Goal: Ask a question: Seek information or help from site administrators or community

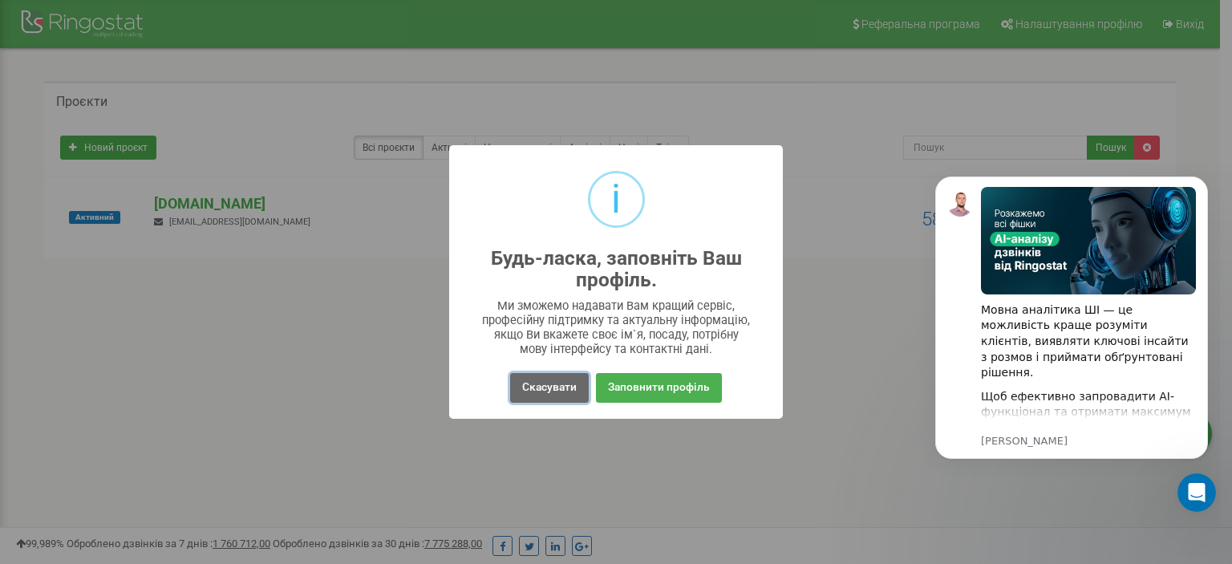
click at [548, 388] on button "Скасувати" at bounding box center [549, 388] width 79 height 30
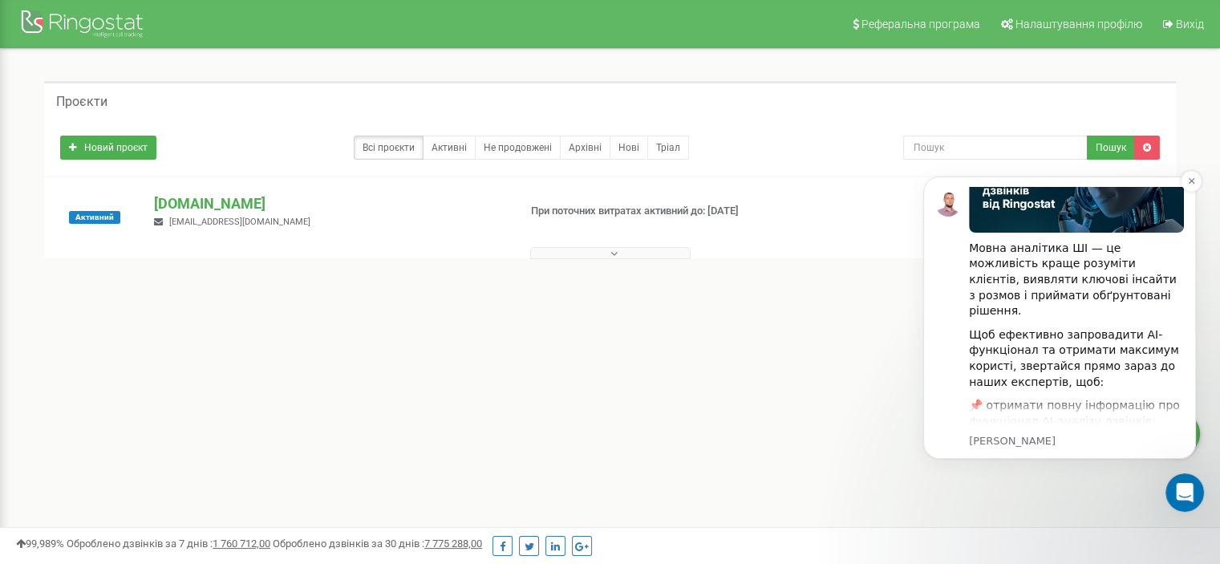
scroll to position [160, 0]
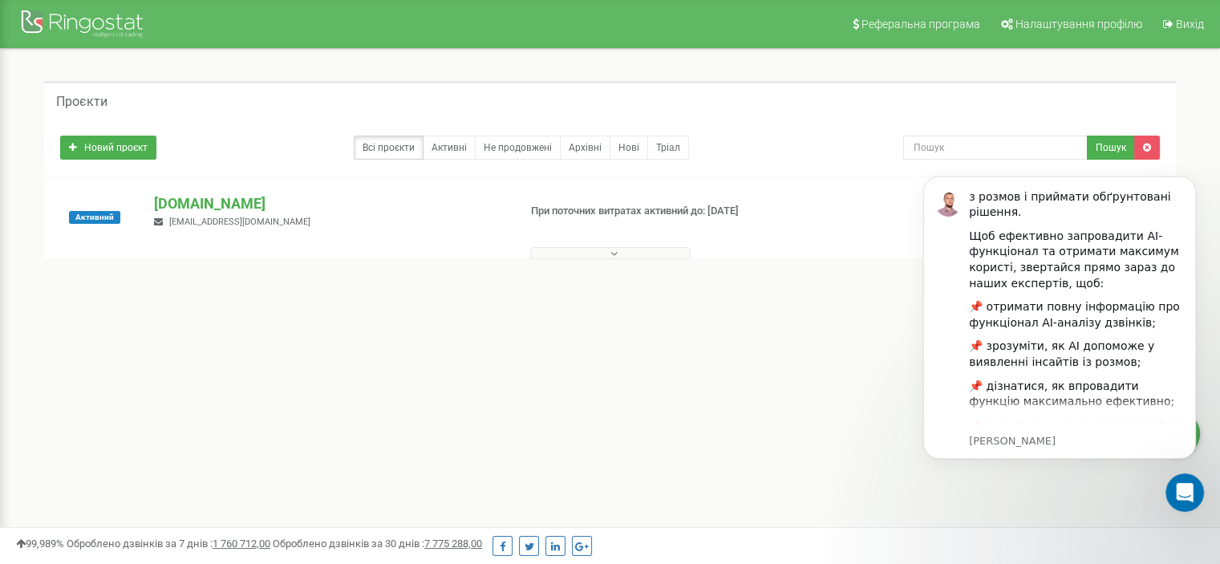
click at [613, 248] on icon at bounding box center [613, 253] width 7 height 11
click at [613, 252] on icon at bounding box center [613, 253] width 7 height 11
click at [438, 147] on link "Активні" at bounding box center [449, 148] width 53 height 24
click at [189, 199] on p "[DOMAIN_NAME]" at bounding box center [329, 203] width 350 height 21
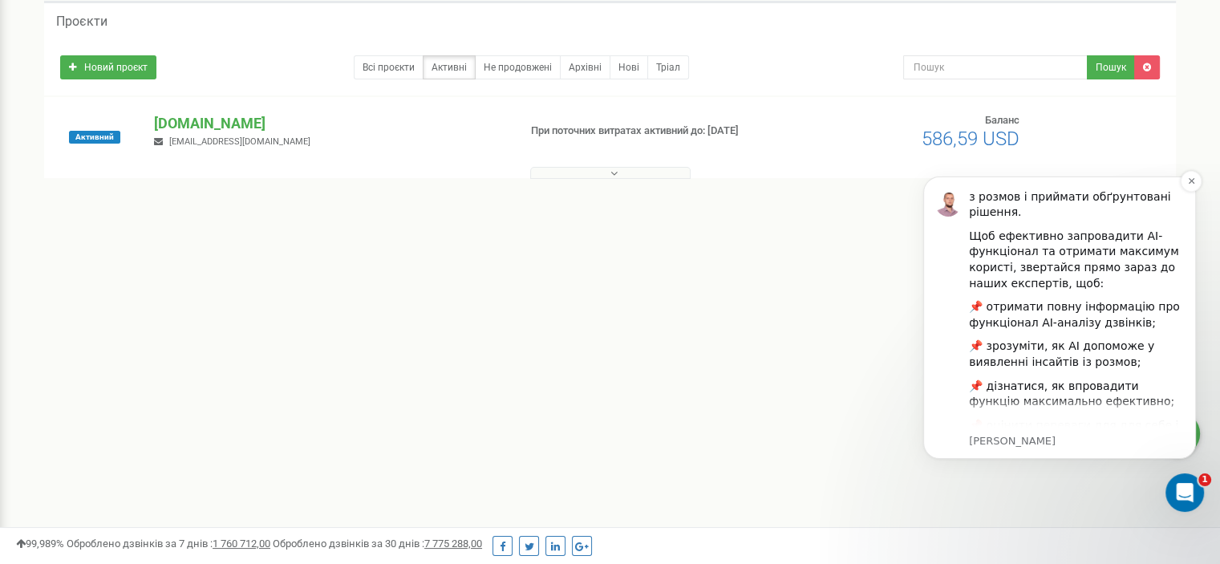
scroll to position [221, 0]
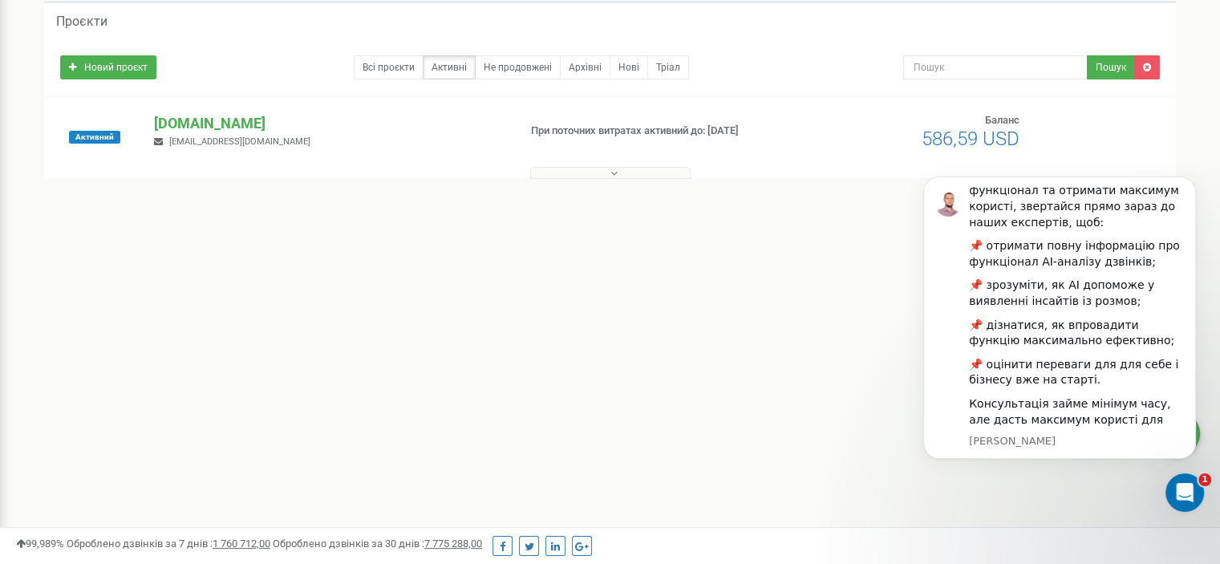
click at [600, 172] on button at bounding box center [610, 173] width 160 height 12
click at [398, 58] on link "Всі проєкти" at bounding box center [389, 67] width 70 height 24
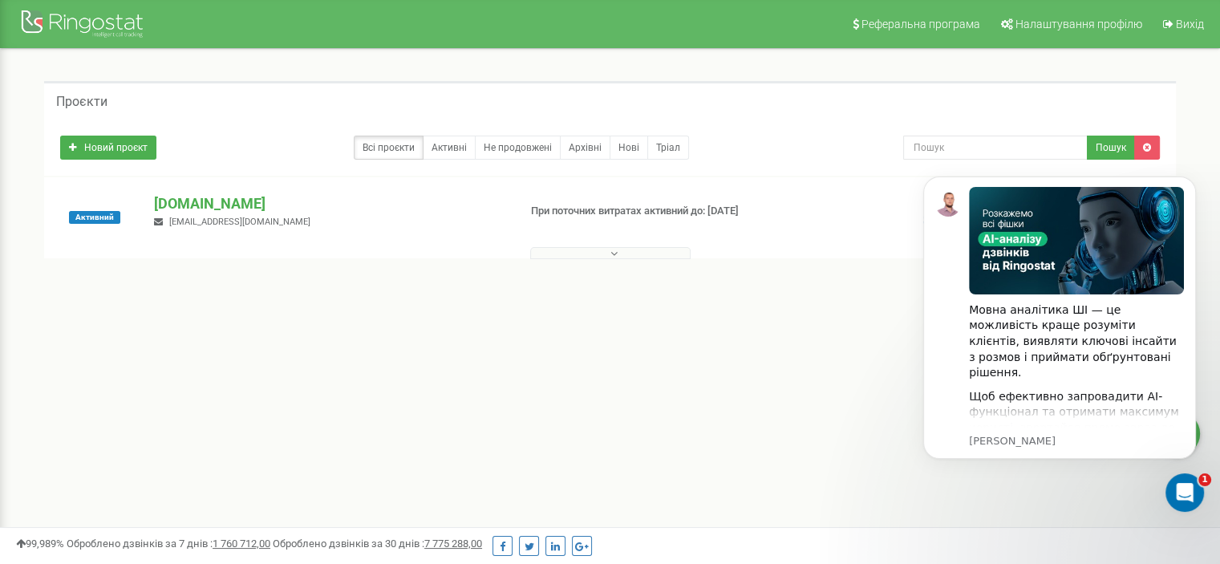
click at [790, 333] on div "Проєкти Новий проєкт Всі проєкти Активні Не продовжені Архівні Нові Тріал Пошук" at bounding box center [610, 198] width 1196 height 299
click at [220, 203] on p "[DOMAIN_NAME]" at bounding box center [329, 203] width 350 height 21
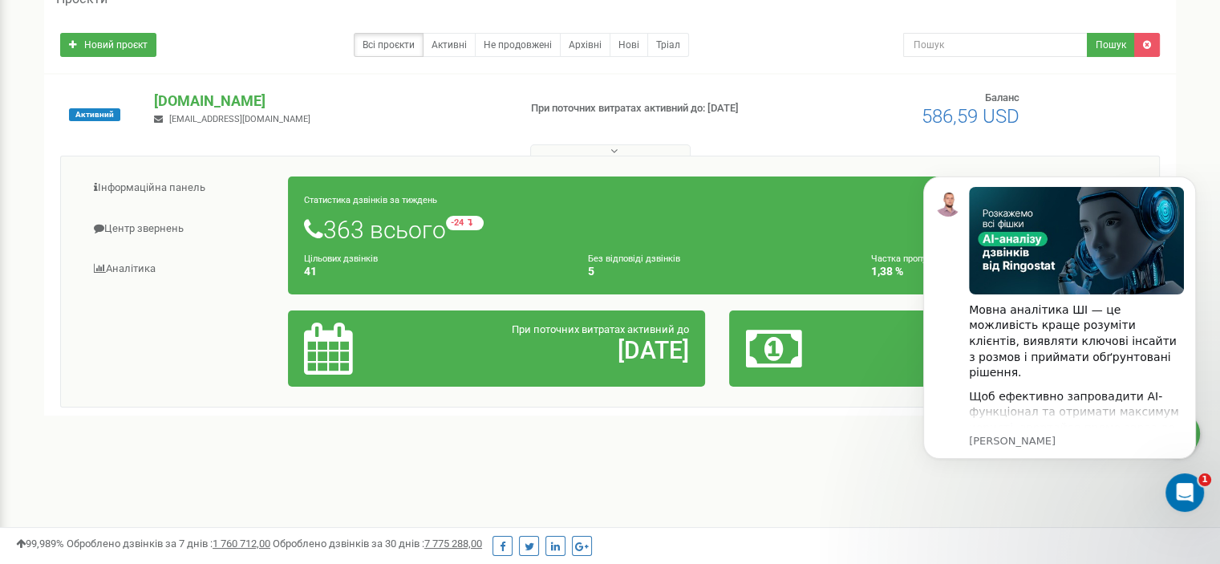
scroll to position [160, 0]
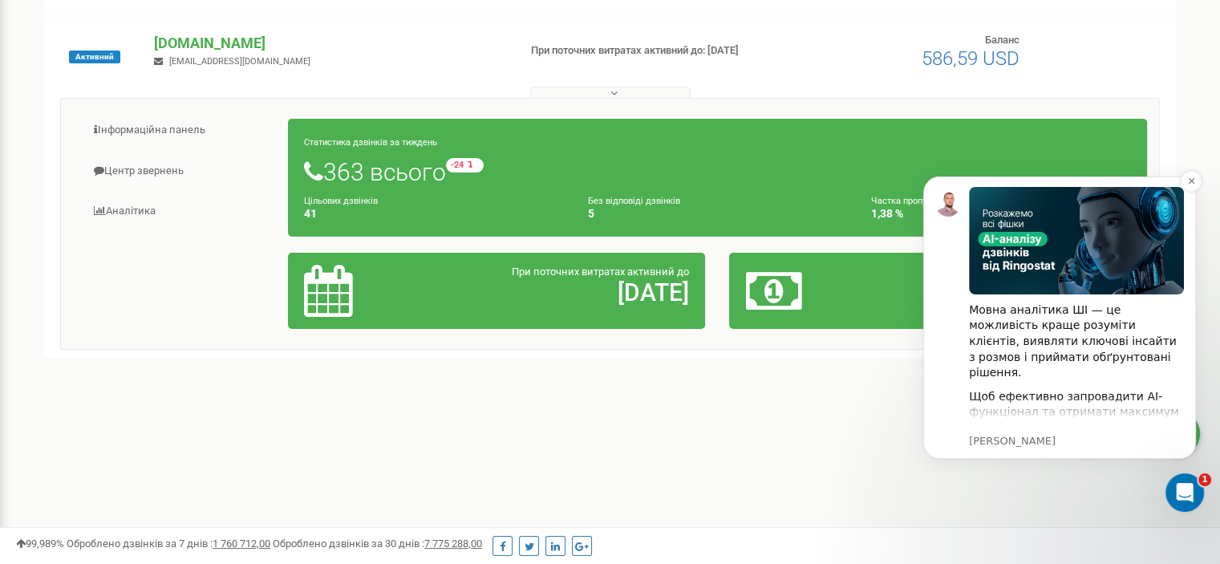
click at [1092, 436] on p "Oleksandr • Щойно" at bounding box center [1076, 441] width 215 height 14
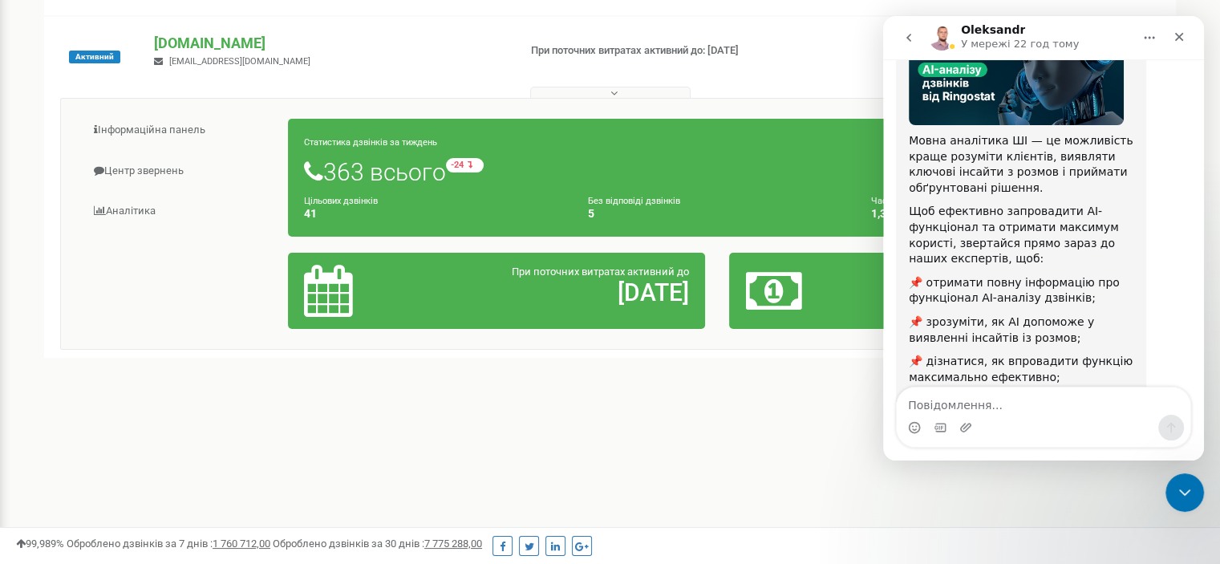
scroll to position [277, 0]
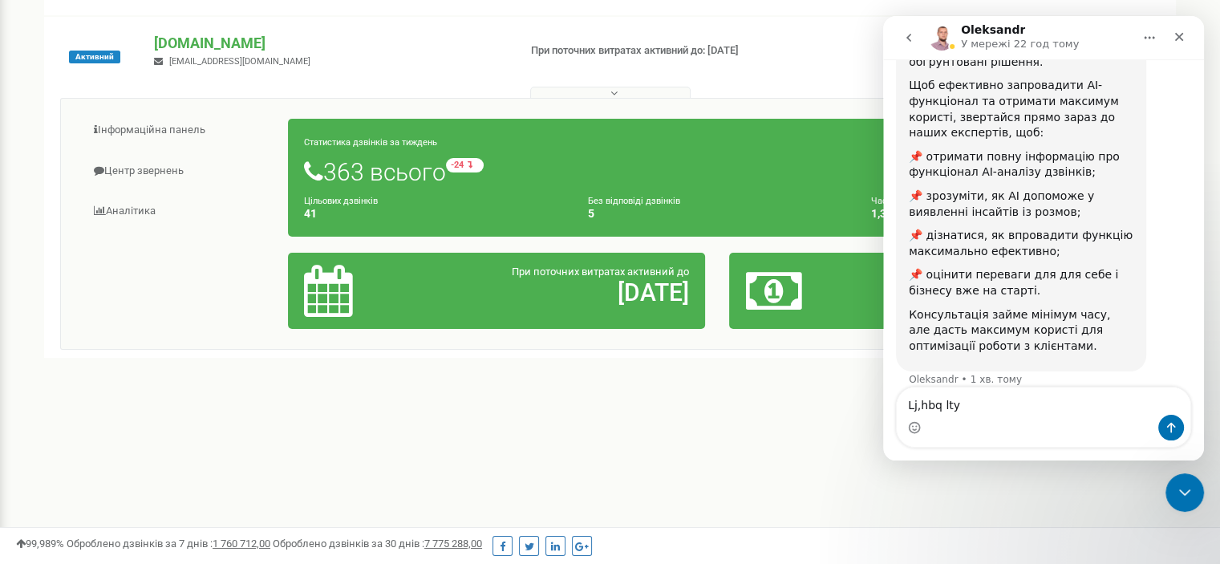
type textarea "Lj,hbq ltym"
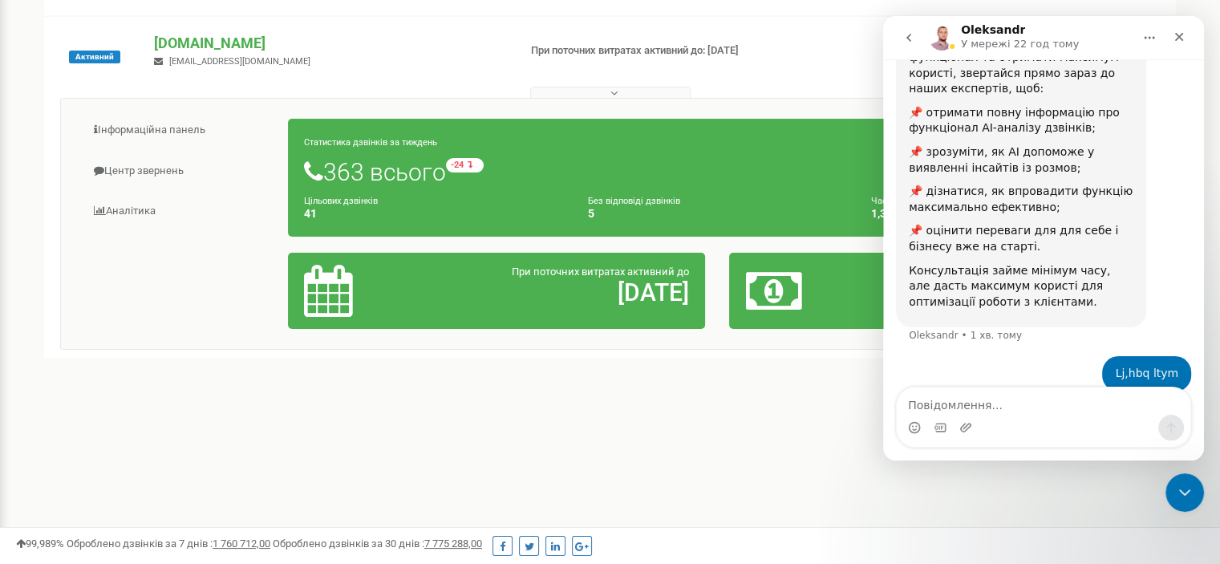
scroll to position [325, 0]
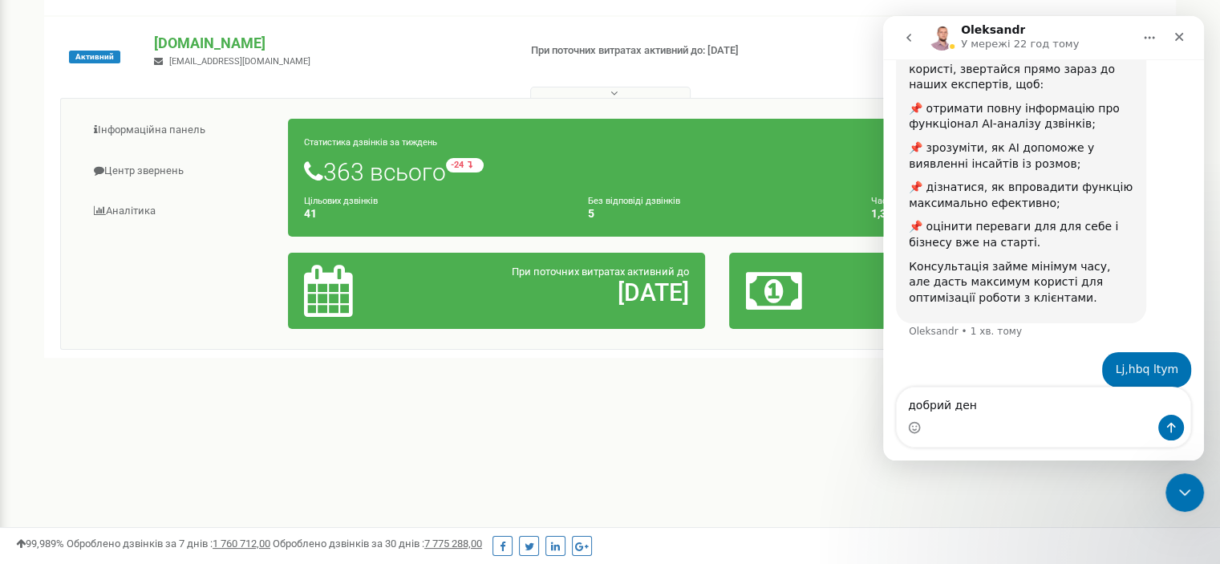
type textarea "добрий день"
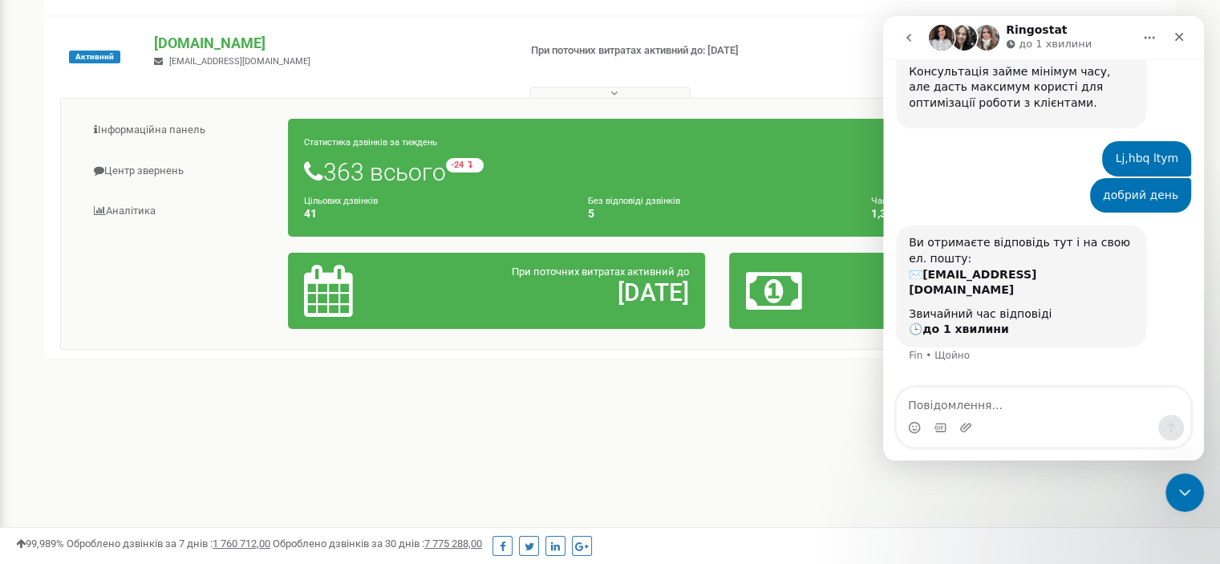
scroll to position [525, 0]
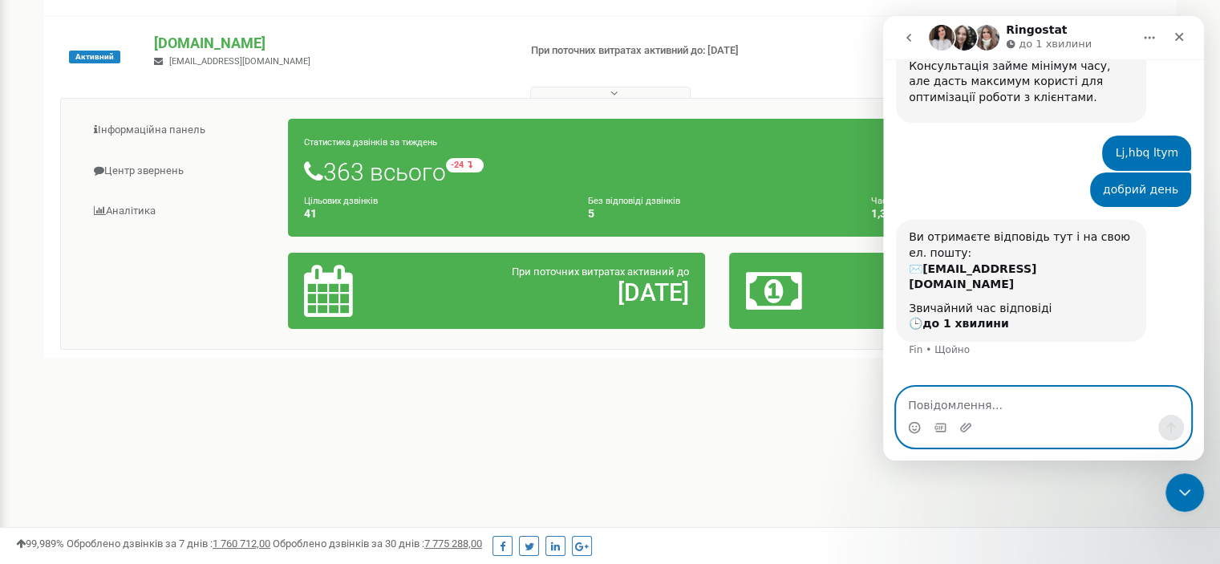
paste textarea "Meblens менеджер Оля, [22.08.2025 12:03] Хочу уточнити таке питання щодо срм та…"
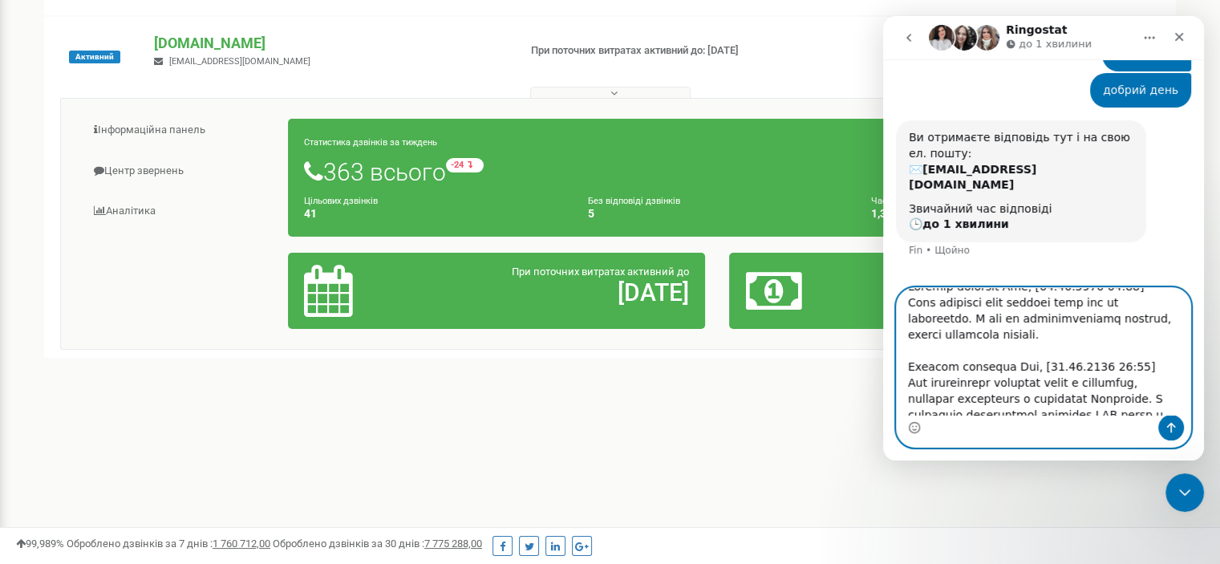
scroll to position [0, 0]
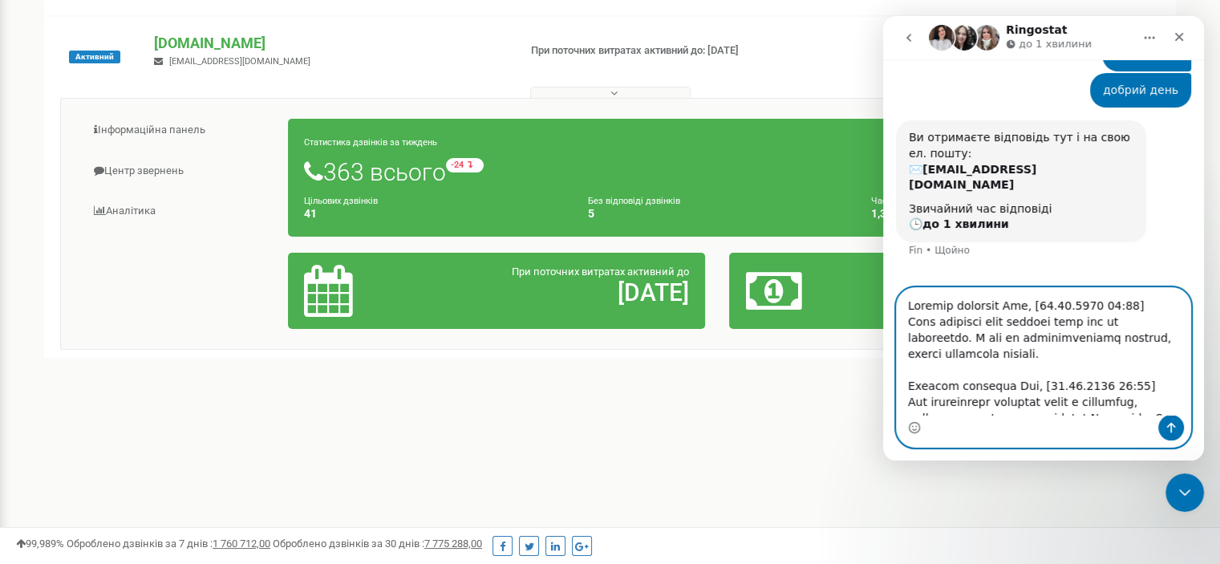
drag, startPoint x: 1130, startPoint y: 304, endPoint x: 878, endPoint y: 301, distance: 251.8
click html "Ringostat до 1 хвилини Ringostat щодня допомагає бізнесу ефективніше керувати р…"
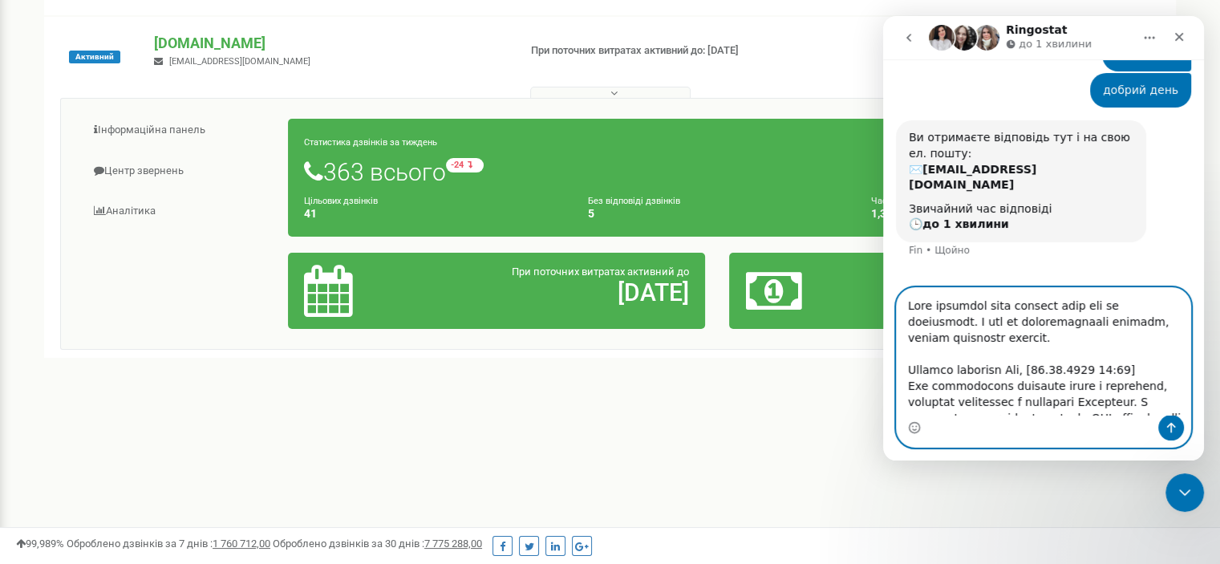
drag, startPoint x: 1138, startPoint y: 387, endPoint x: 855, endPoint y: 387, distance: 283.1
click html "Ringostat до 1 хвилини Ringostat щодня допомагає бізнесу ефективніше керувати р…"
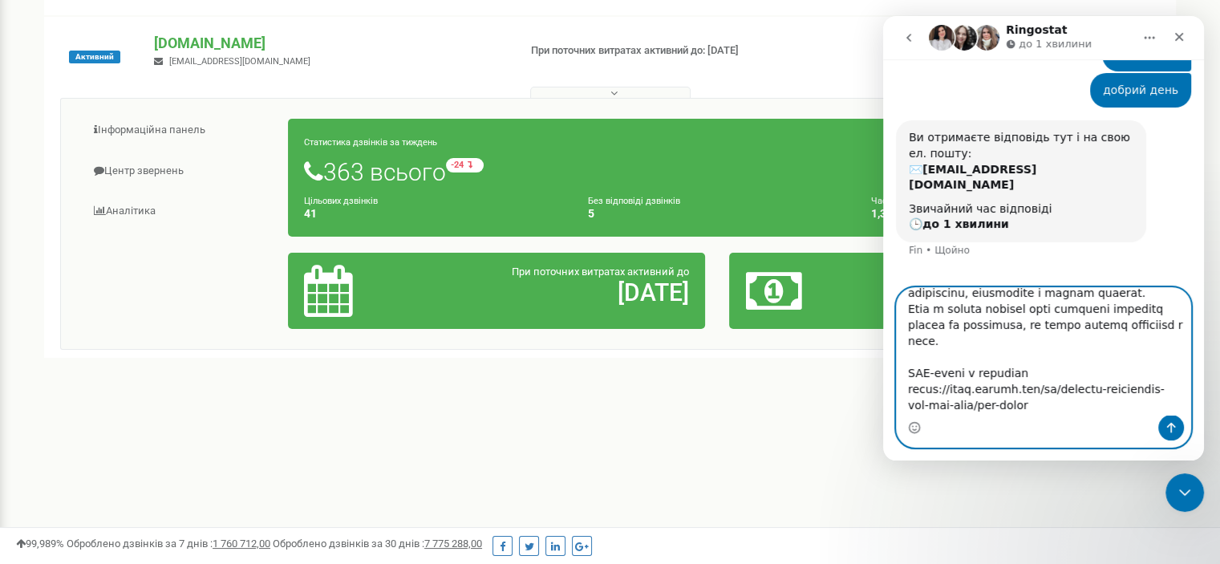
scroll to position [285, 0]
type textarea "Хочу уточнити таке питання щодо срм та рінгостату. В срм не відображається джер…"
click at [1173, 423] on icon "Надіслати повідомлення…" at bounding box center [1170, 427] width 13 height 13
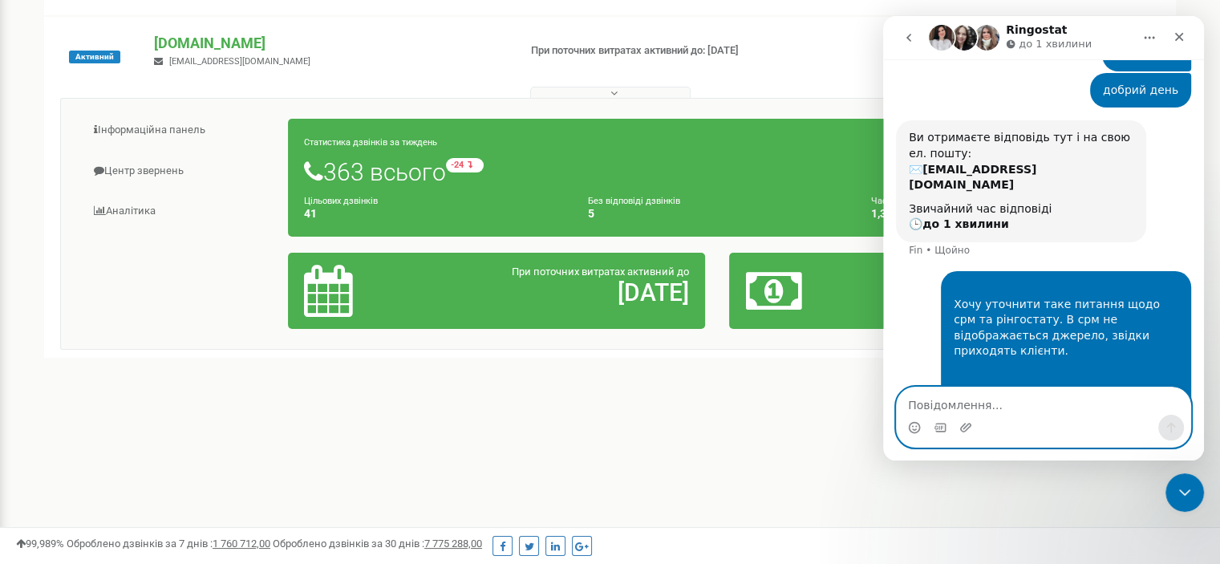
scroll to position [950, 0]
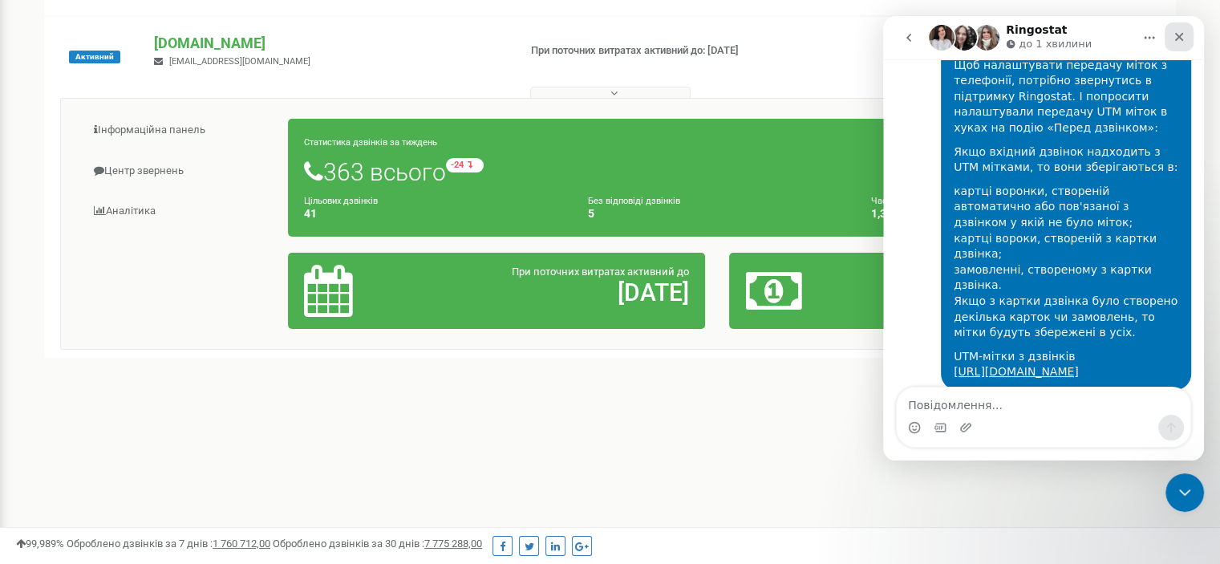
click at [1189, 34] on div "Закрити" at bounding box center [1178, 36] width 29 height 29
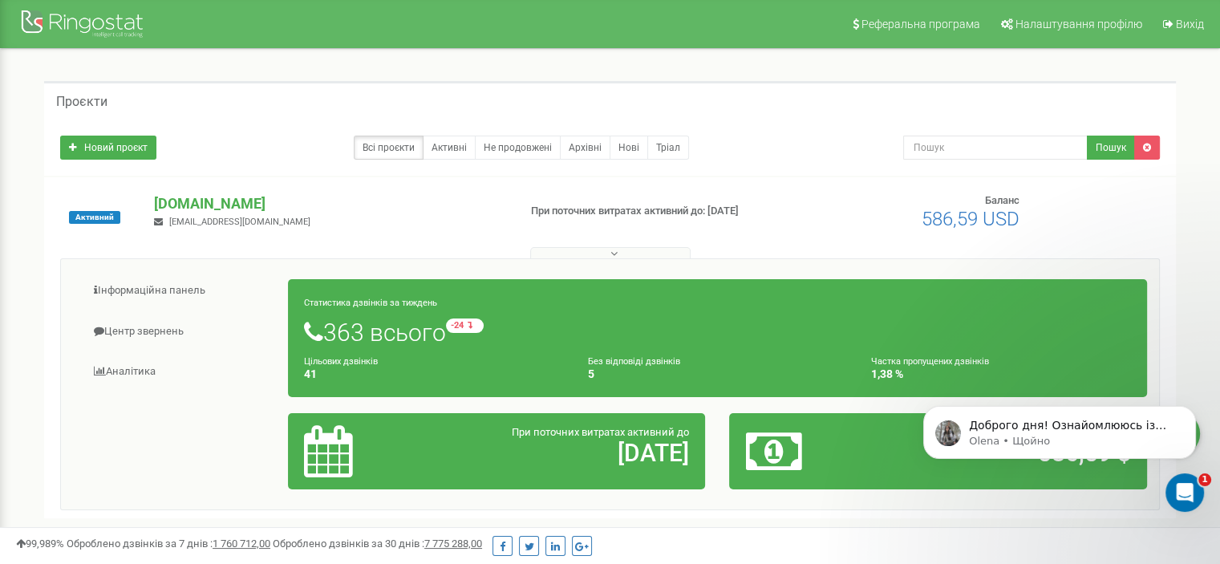
scroll to position [1022, 0]
click at [1099, 431] on p "Доброго дня! Ознайомлююсь із вашим запитом" at bounding box center [1072, 426] width 207 height 16
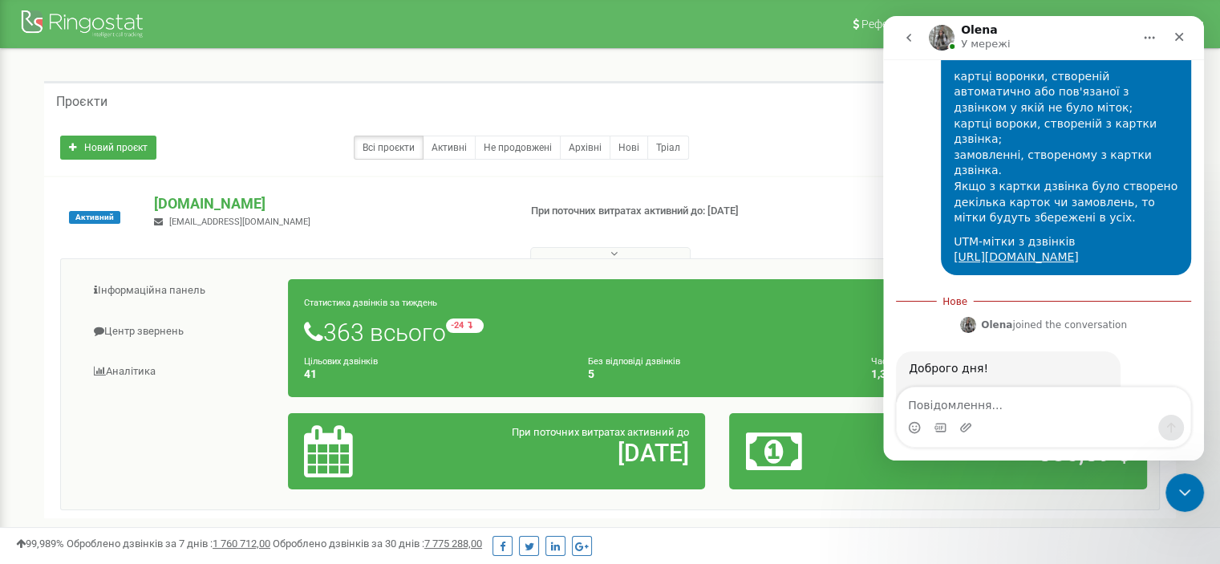
scroll to position [1048, 0]
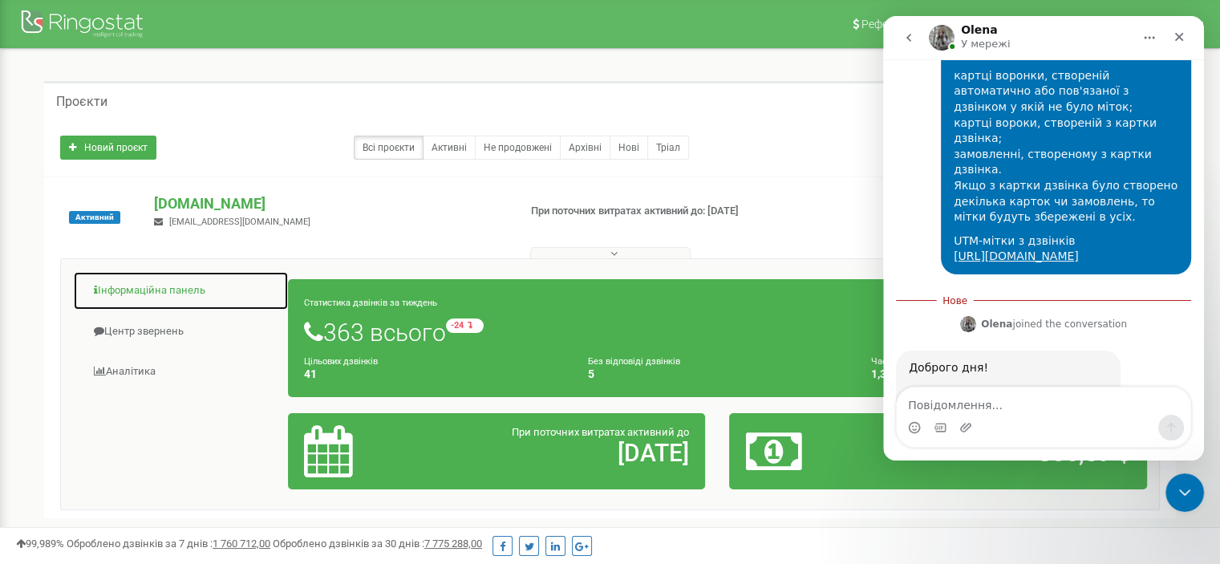
click at [135, 285] on link "Інформаційна панель" at bounding box center [181, 290] width 216 height 39
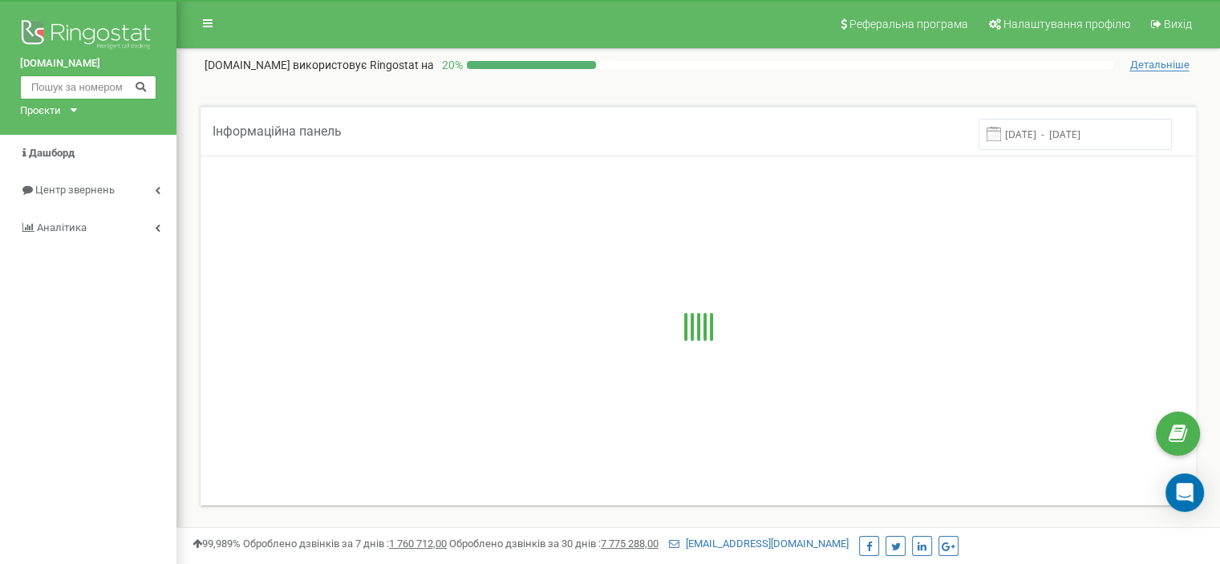
click at [54, 81] on input "text" at bounding box center [88, 87] width 136 height 24
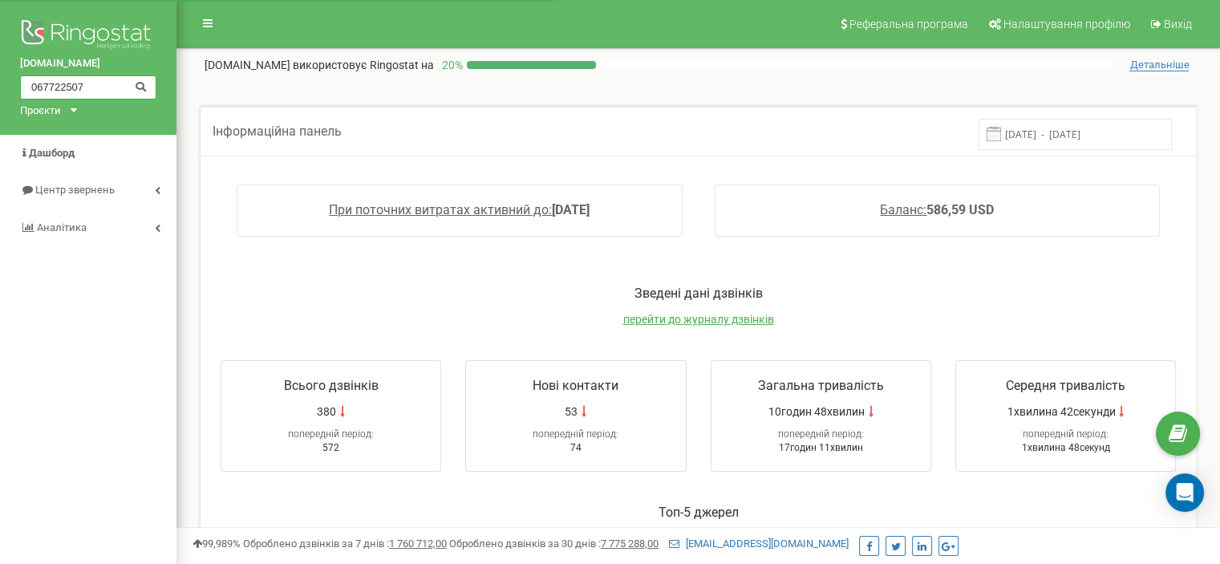
type input "067722507"
click at [51, 111] on div "Проєкти" at bounding box center [40, 110] width 41 height 15
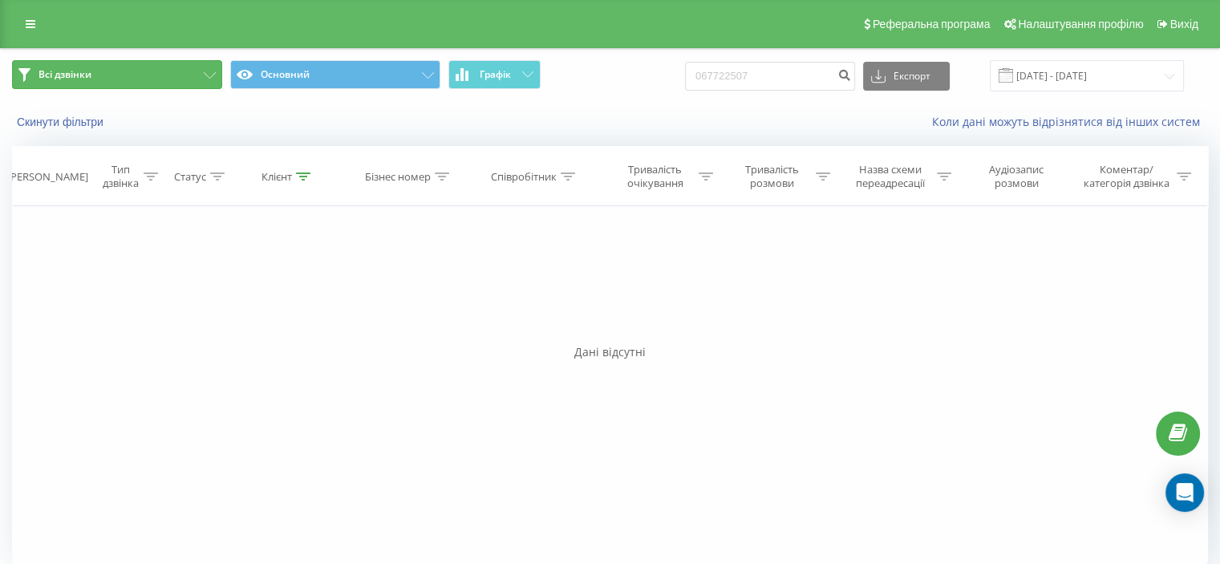
click at [202, 67] on button "Всі дзвінки" at bounding box center [117, 74] width 210 height 29
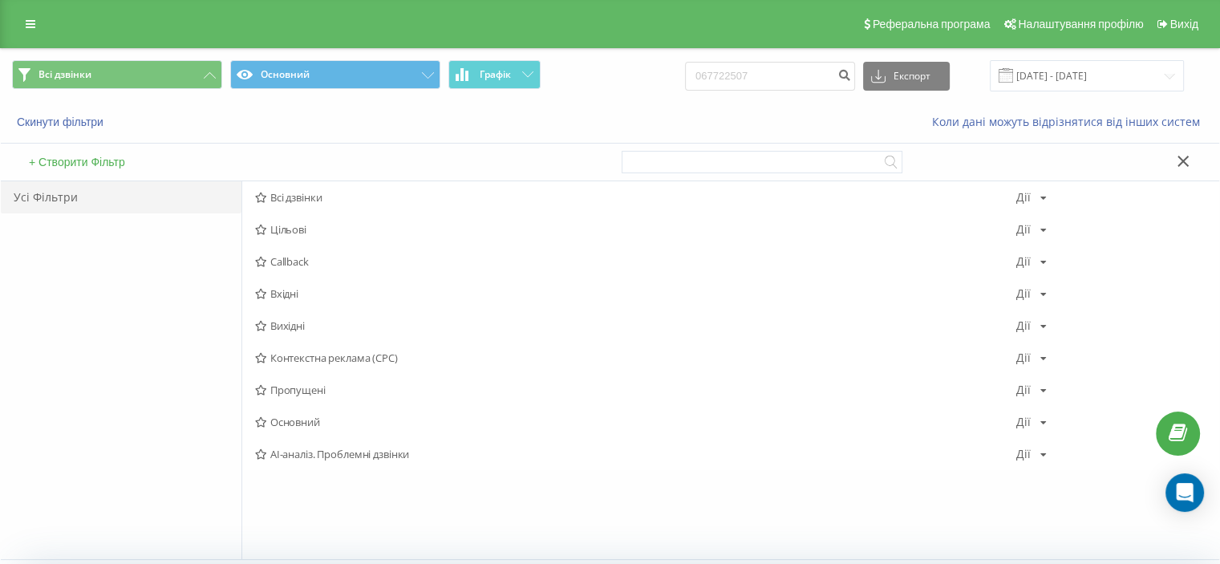
click at [281, 192] on span "Всі дзвінки" at bounding box center [635, 197] width 761 height 11
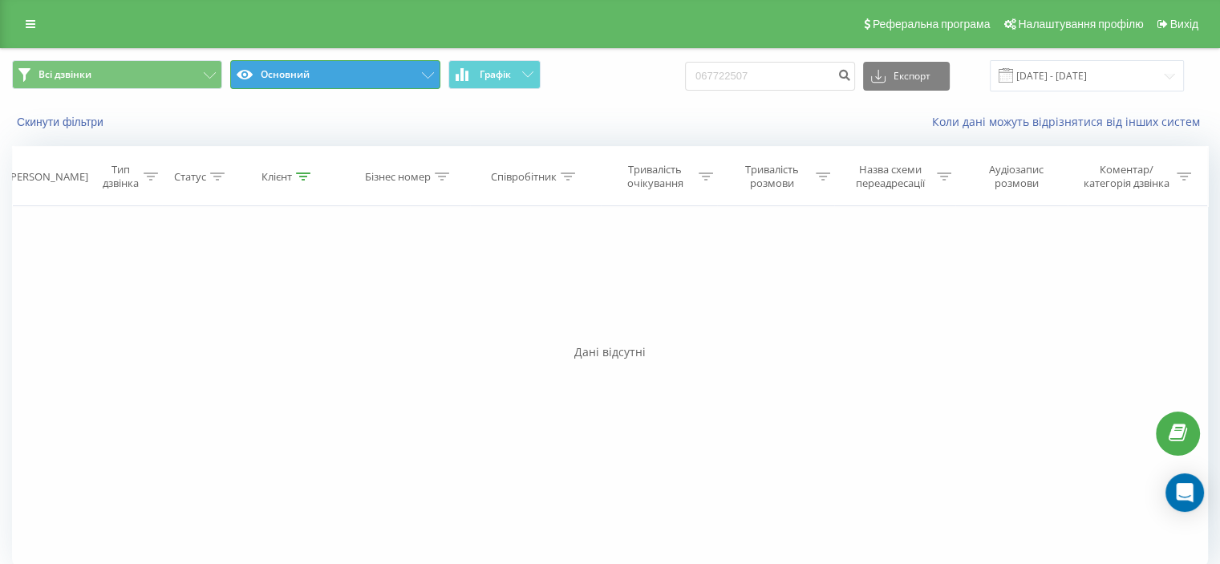
click at [354, 74] on button "Основний" at bounding box center [335, 74] width 210 height 29
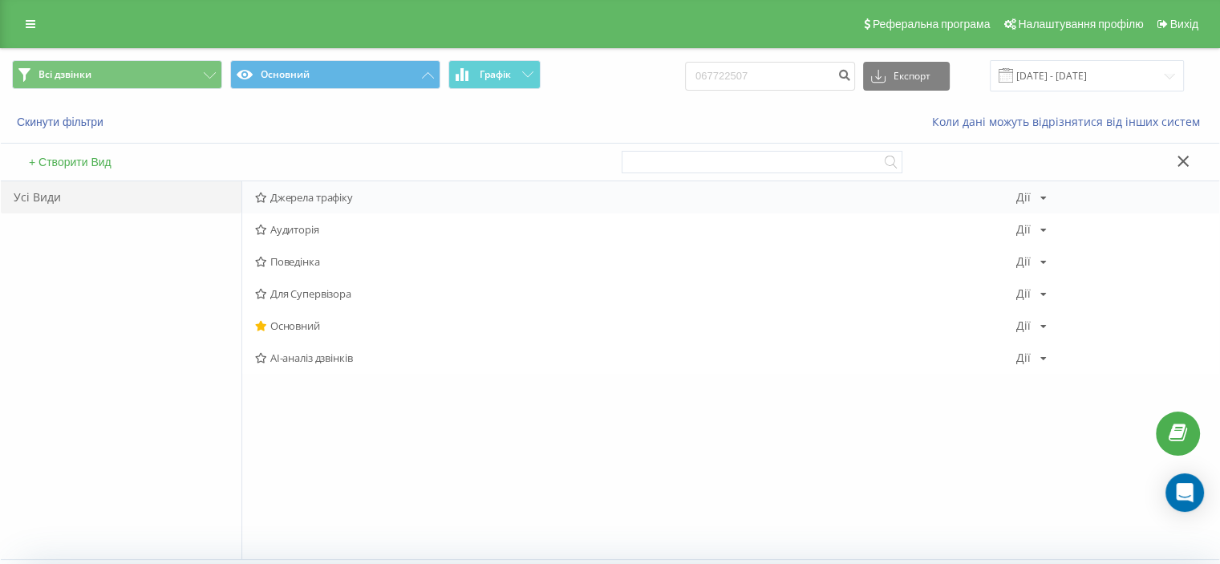
click at [336, 196] on span "Джерела трафіку" at bounding box center [635, 197] width 761 height 11
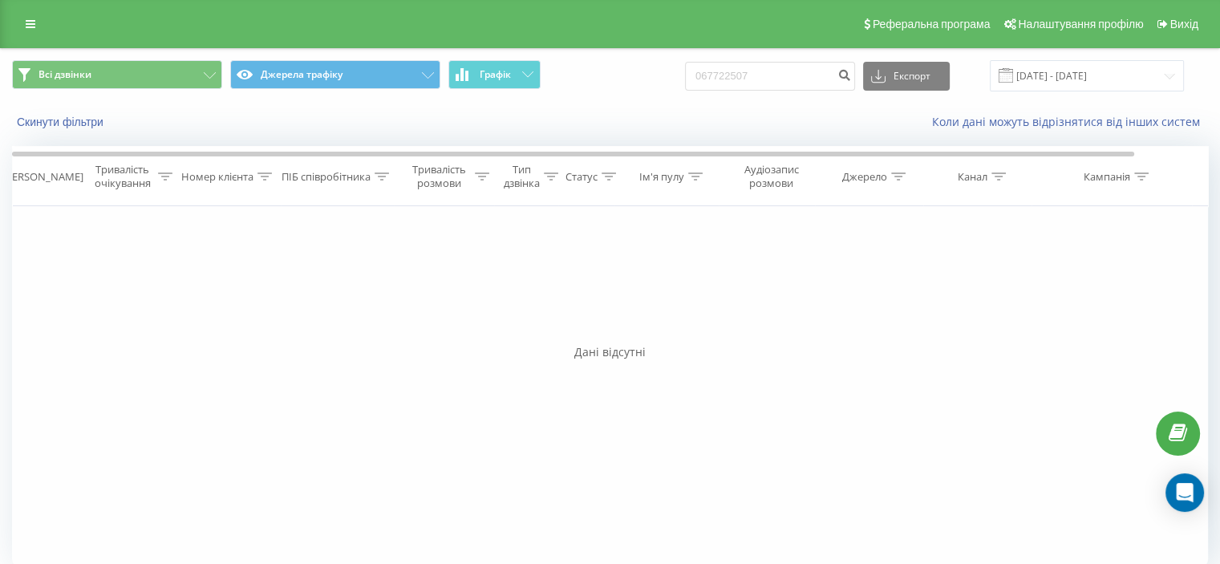
click at [664, 107] on div "Скинути фільтри Коли дані можуть відрізнятися вiд інших систем" at bounding box center [610, 122] width 1218 height 38
click at [49, 67] on button "Всі дзвінки" at bounding box center [117, 74] width 210 height 29
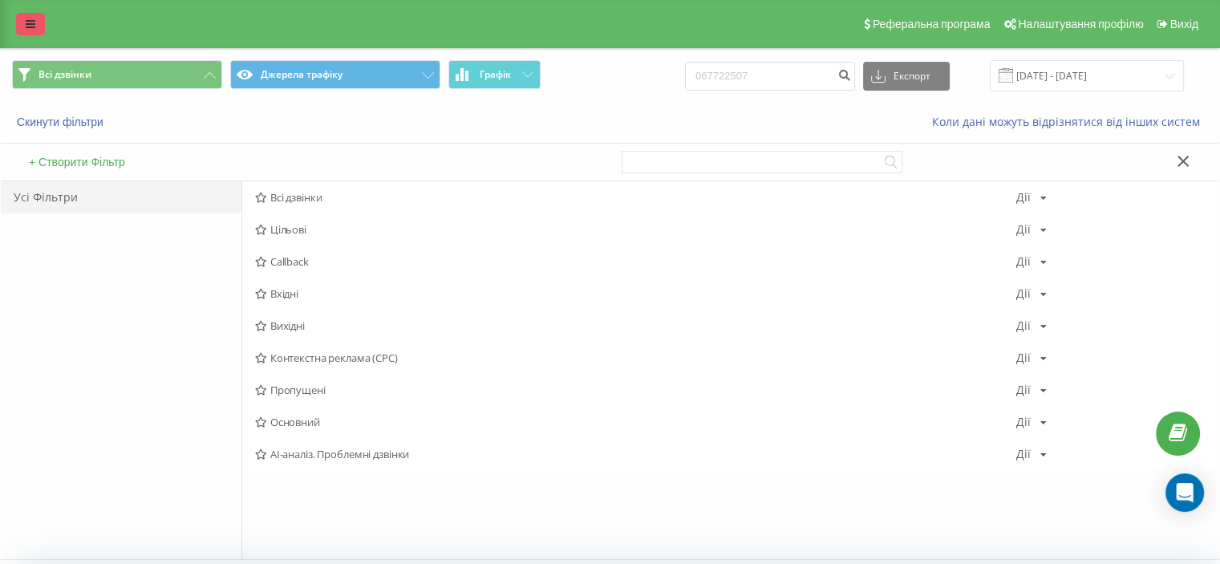
click at [21, 22] on link at bounding box center [30, 24] width 29 height 22
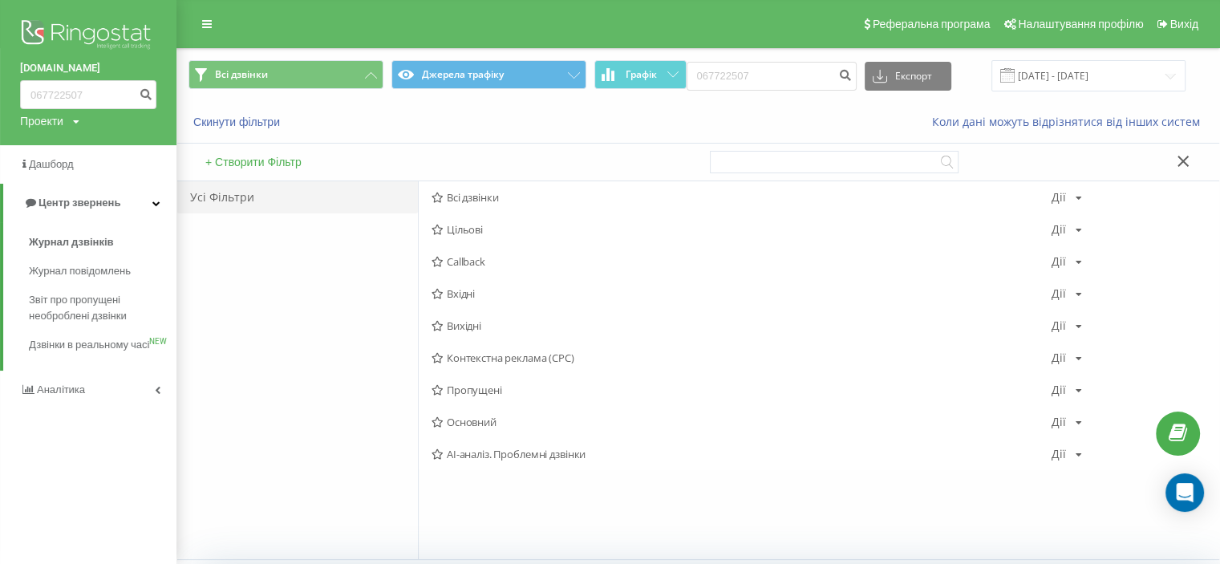
click at [66, 125] on div "Проекти meblens.com" at bounding box center [49, 121] width 59 height 16
click at [73, 148] on link "[DOMAIN_NAME]" at bounding box center [73, 145] width 78 height 13
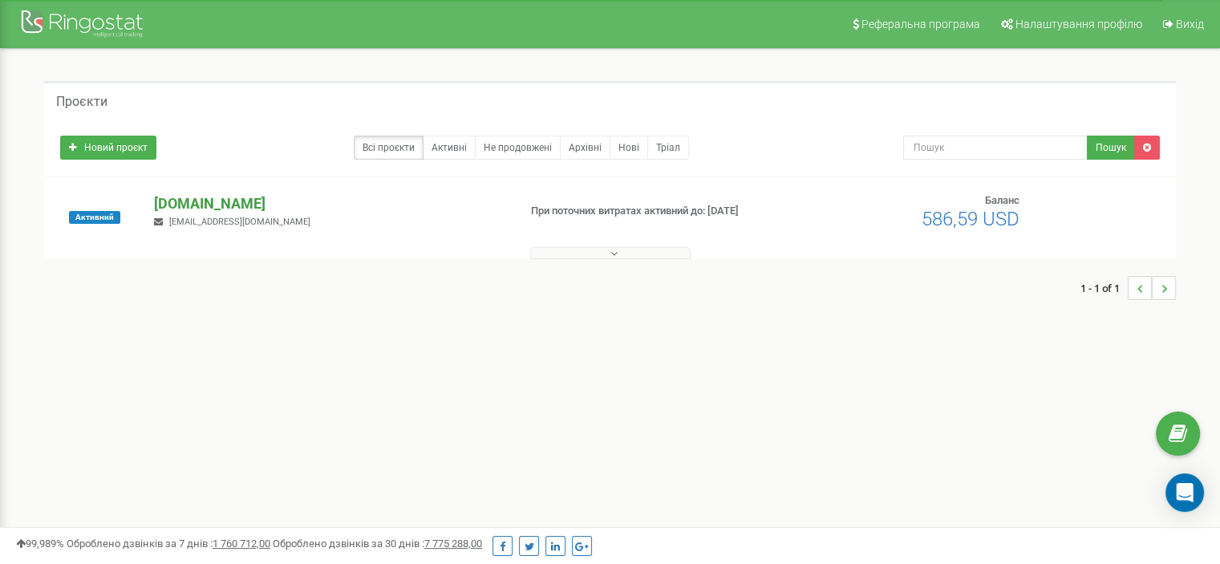
click at [184, 202] on p "[DOMAIN_NAME]" at bounding box center [329, 203] width 350 height 21
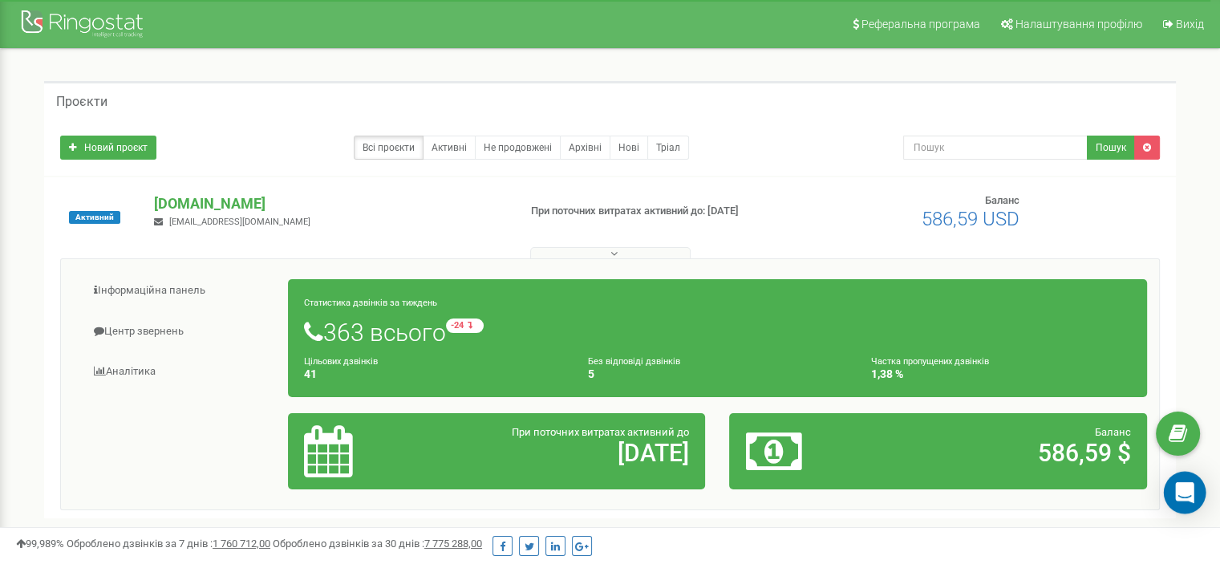
click at [1184, 503] on icon "Open Intercom Messenger" at bounding box center [1184, 492] width 21 height 21
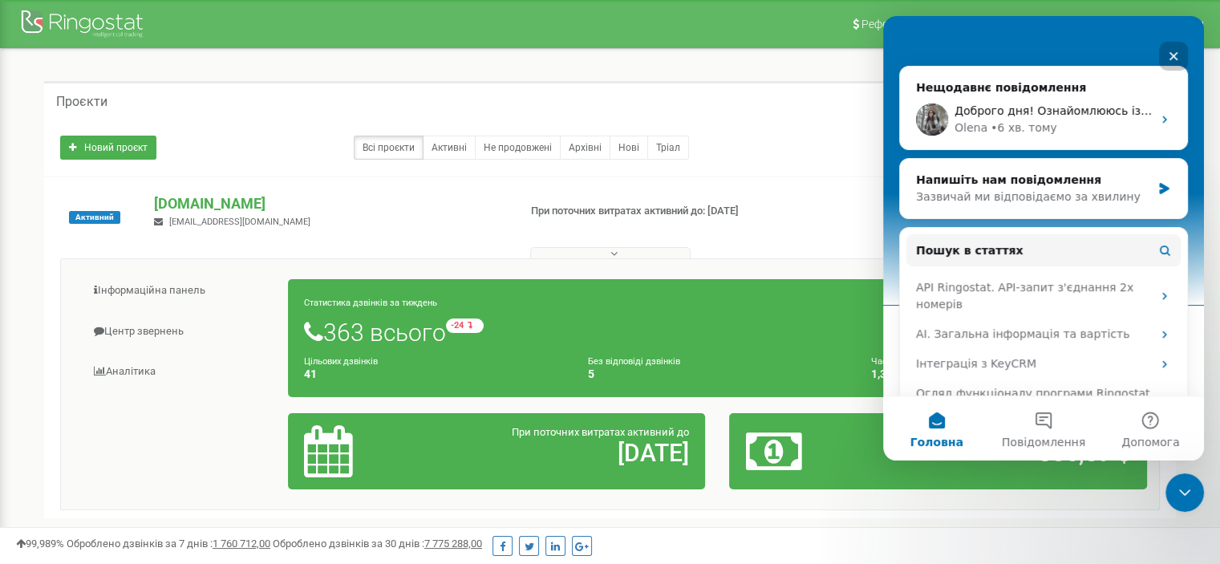
scroll to position [134, 0]
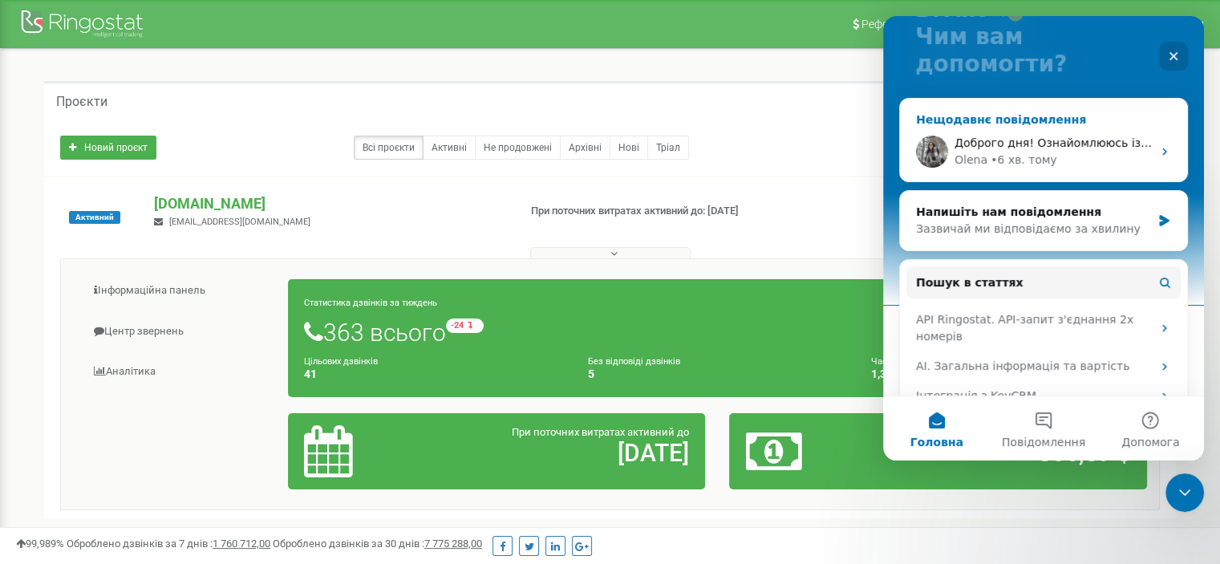
click at [1071, 136] on span "Доброго дня! Ознайомлююсь із вашим запитом" at bounding box center [1095, 142] width 282 height 13
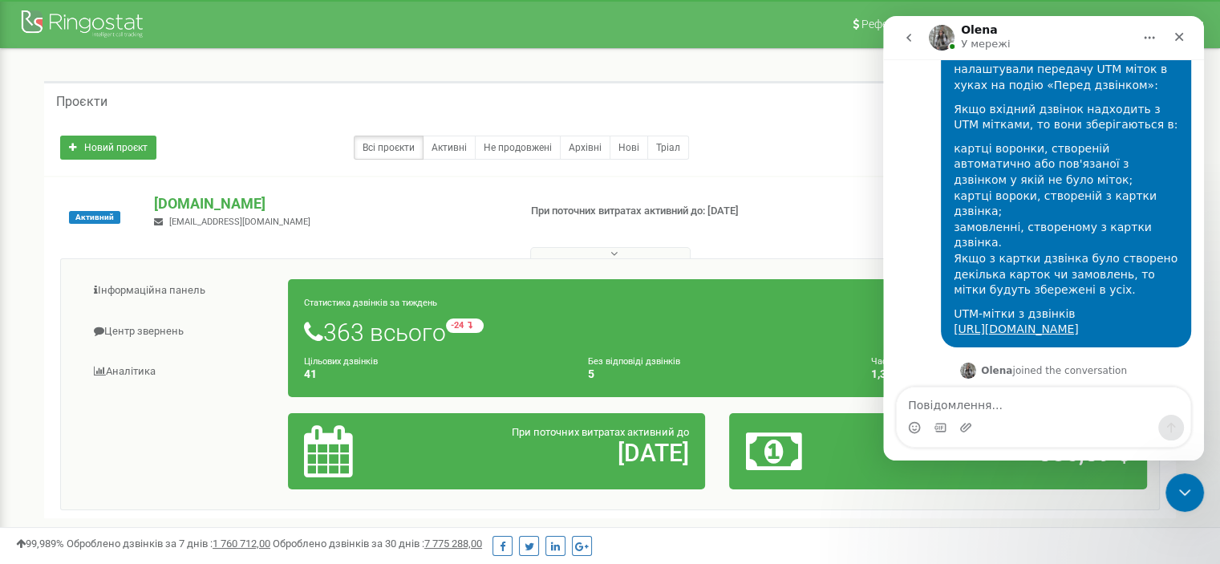
scroll to position [1022, 0]
